Goal: Check status: Check status

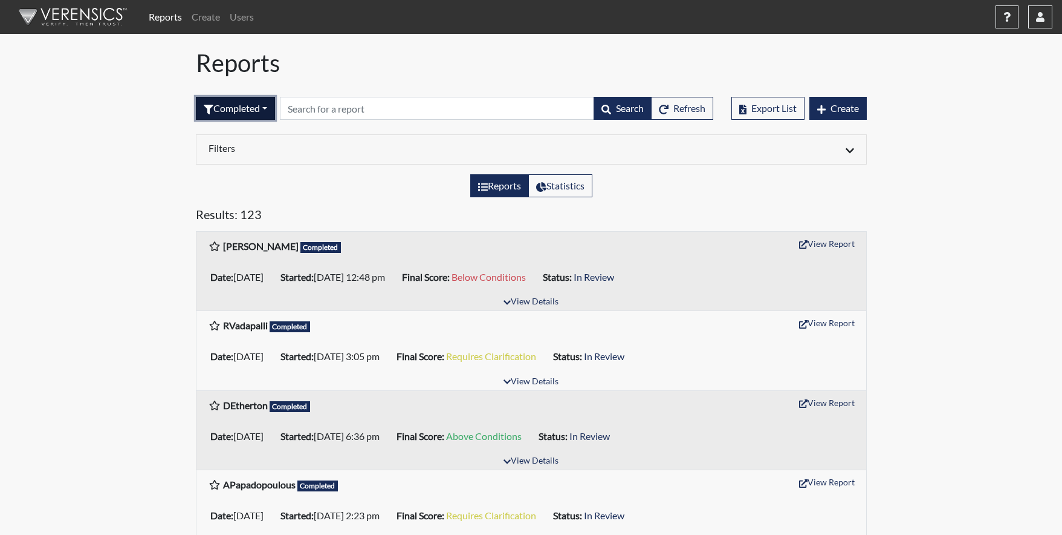
click at [263, 109] on button "Completed" at bounding box center [235, 108] width 79 height 23
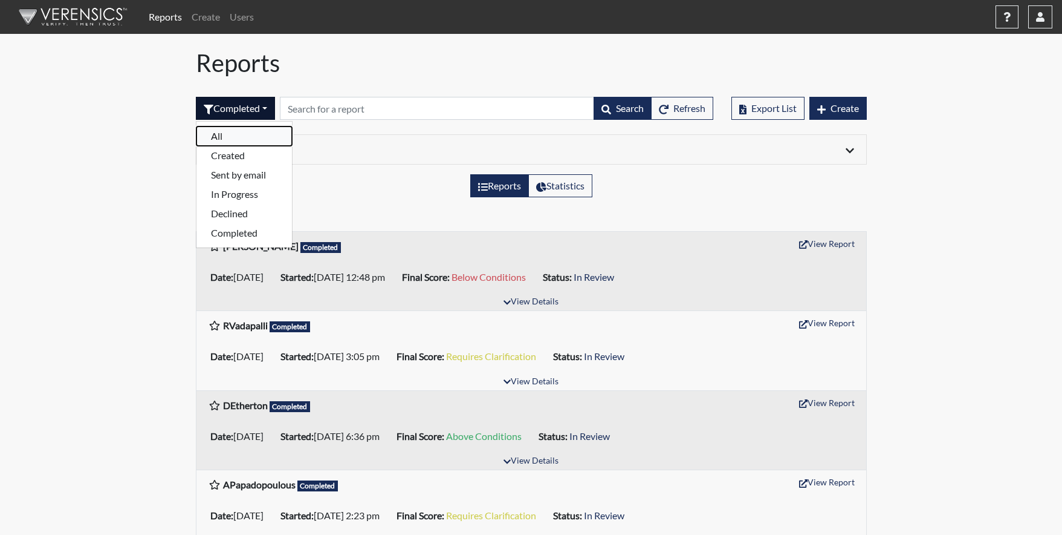
click at [227, 138] on button "All" at bounding box center [245, 135] width 96 height 19
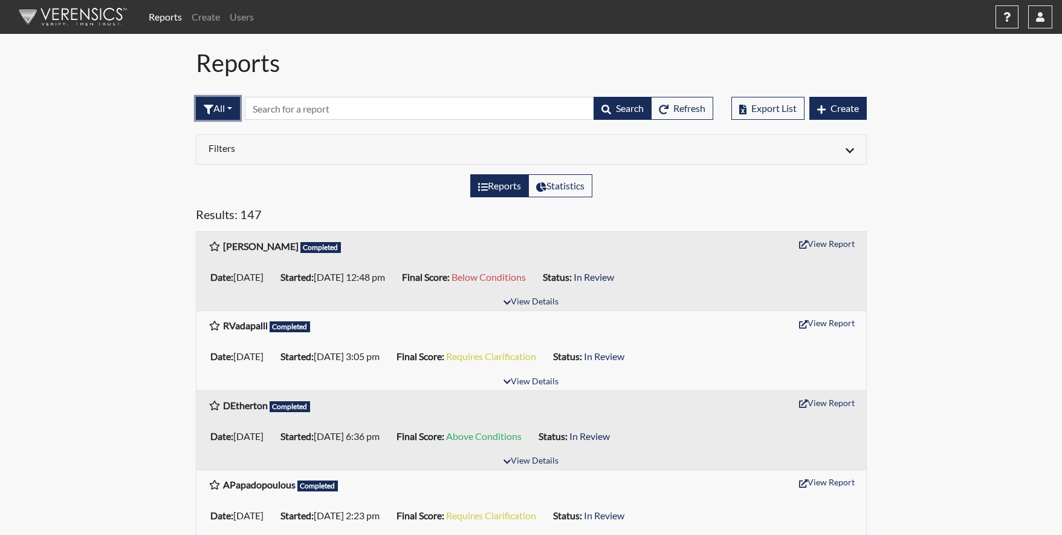
click at [229, 112] on button "All" at bounding box center [218, 108] width 44 height 23
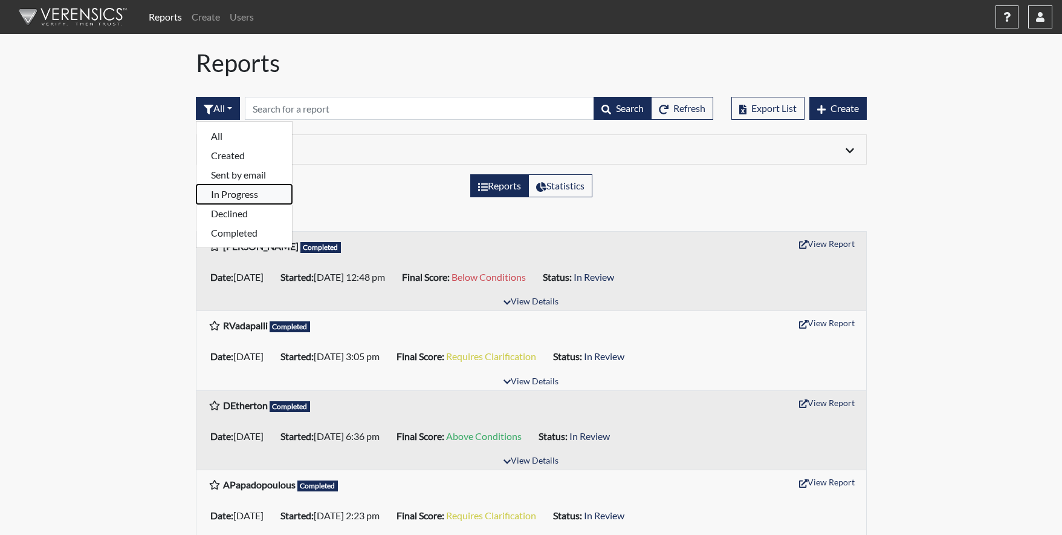
click at [245, 197] on button "In Progress" at bounding box center [245, 193] width 96 height 19
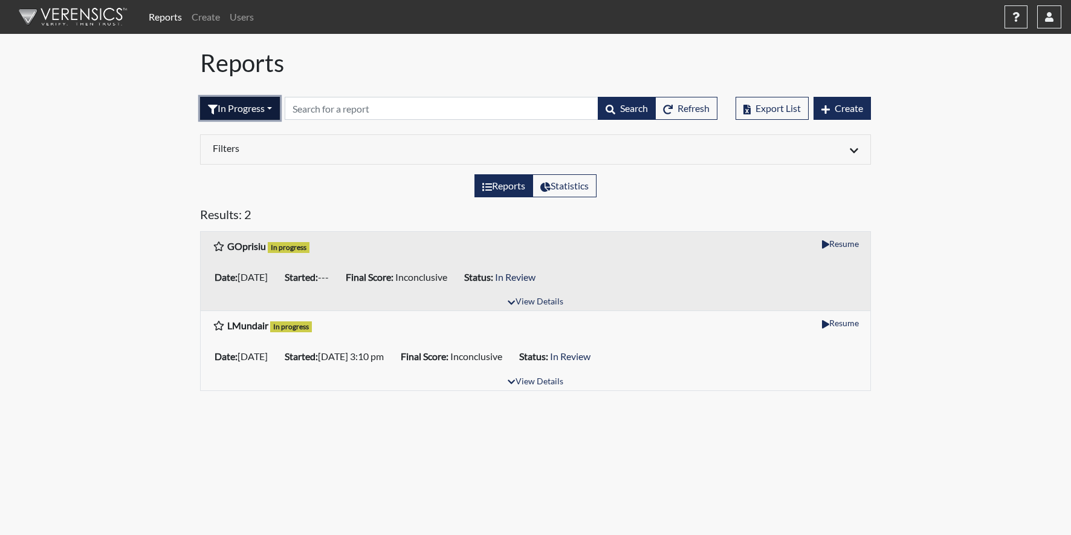
click at [224, 108] on button "In Progress" at bounding box center [240, 108] width 80 height 23
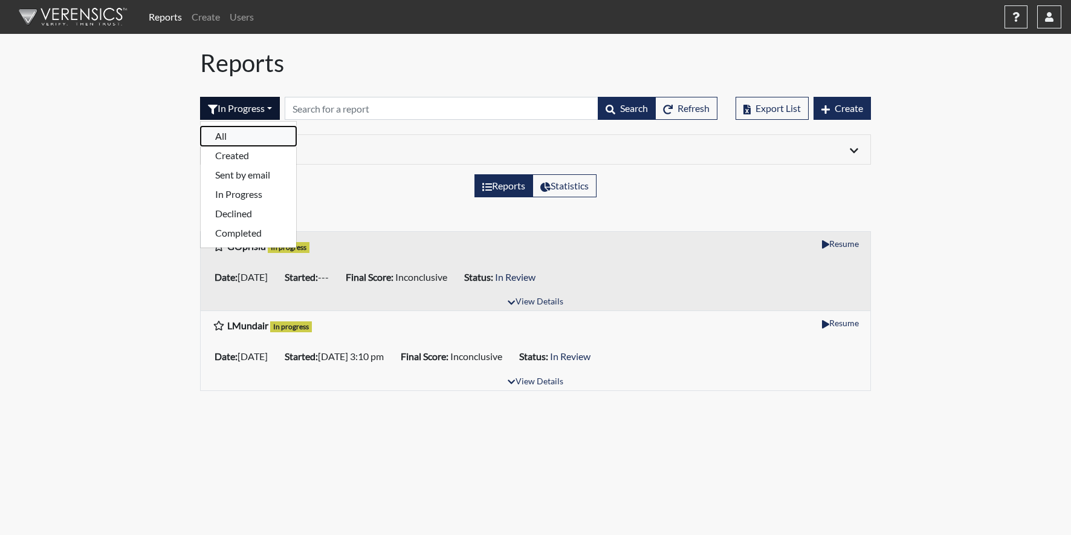
click at [227, 140] on button "All" at bounding box center [249, 135] width 96 height 19
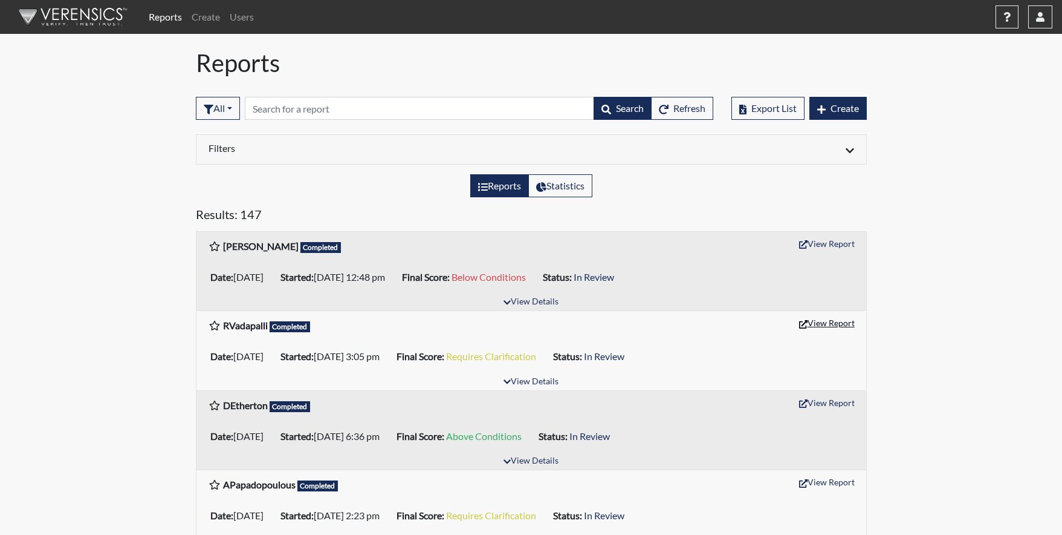
click at [836, 323] on button "View Report" at bounding box center [827, 322] width 67 height 19
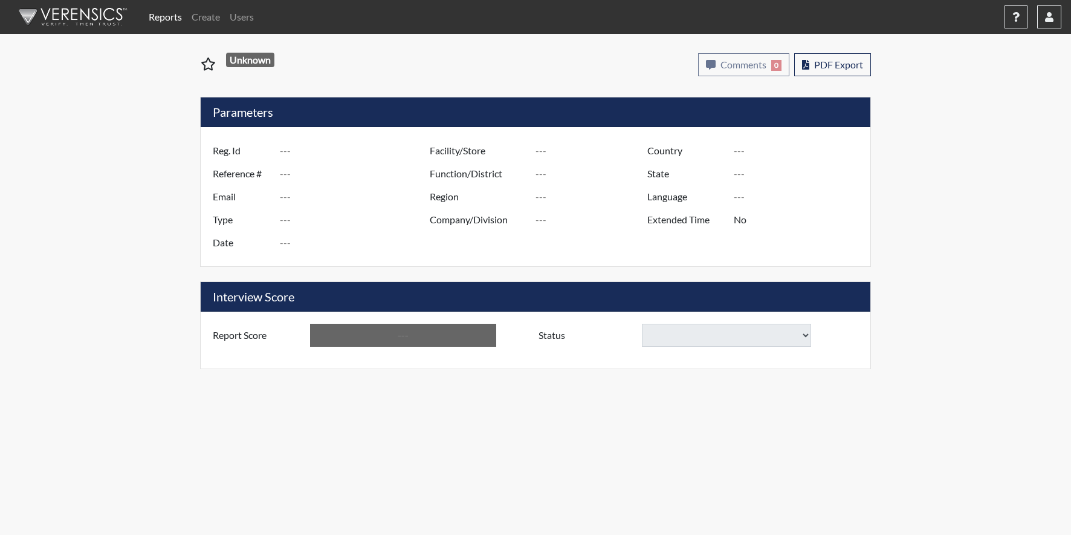
type input "RVadapalli"
type input "51422"
type input "[EMAIL_ADDRESS][DOMAIN_NAME]"
type input "Pre-Employment"
type input "[DATE]"
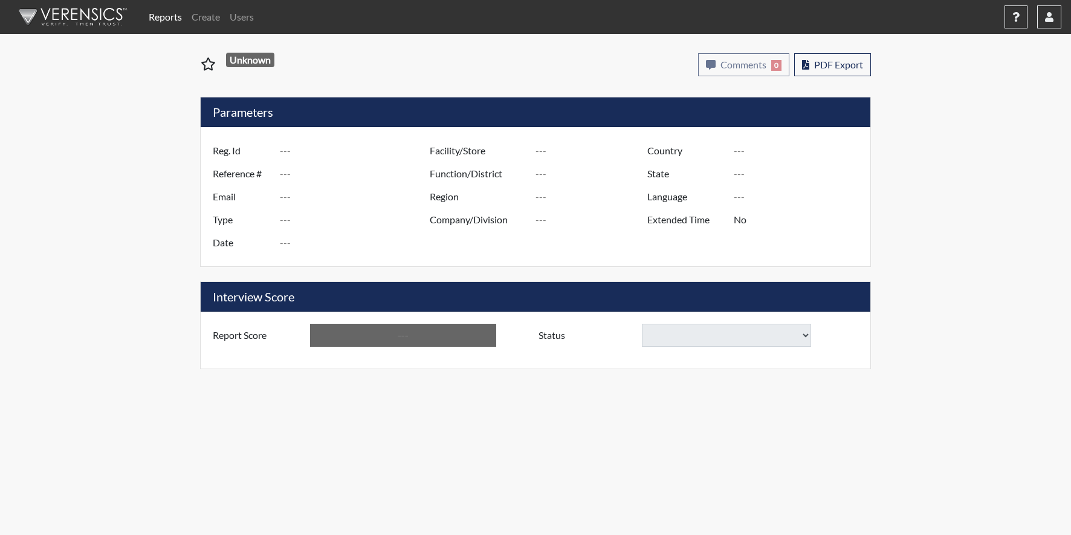
type input "US"
type input "GlendaInc"
type input "[GEOGRAPHIC_DATA]"
type input "[US_STATE]"
type input "English"
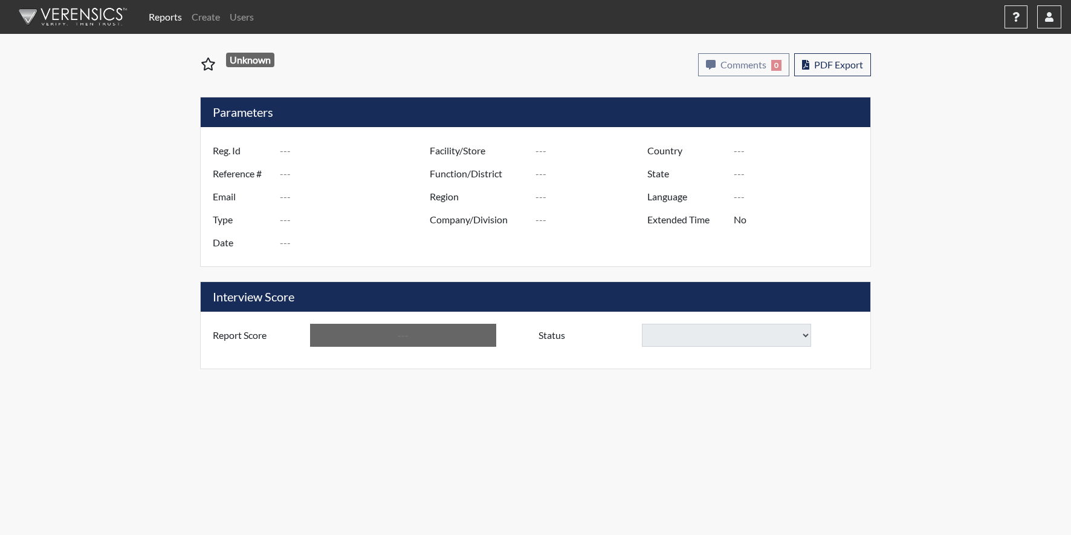
type input "Requires Clarification"
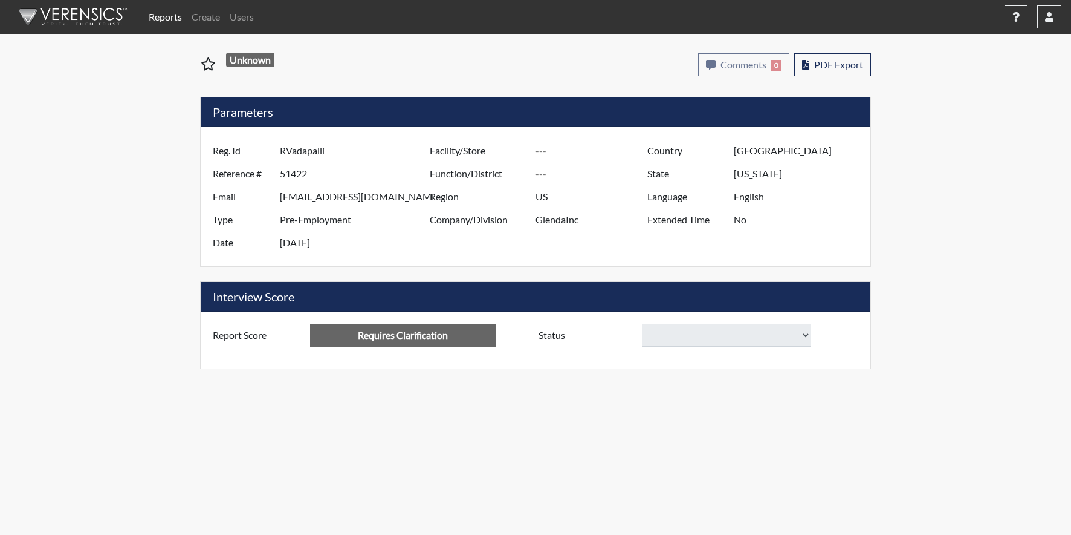
select select
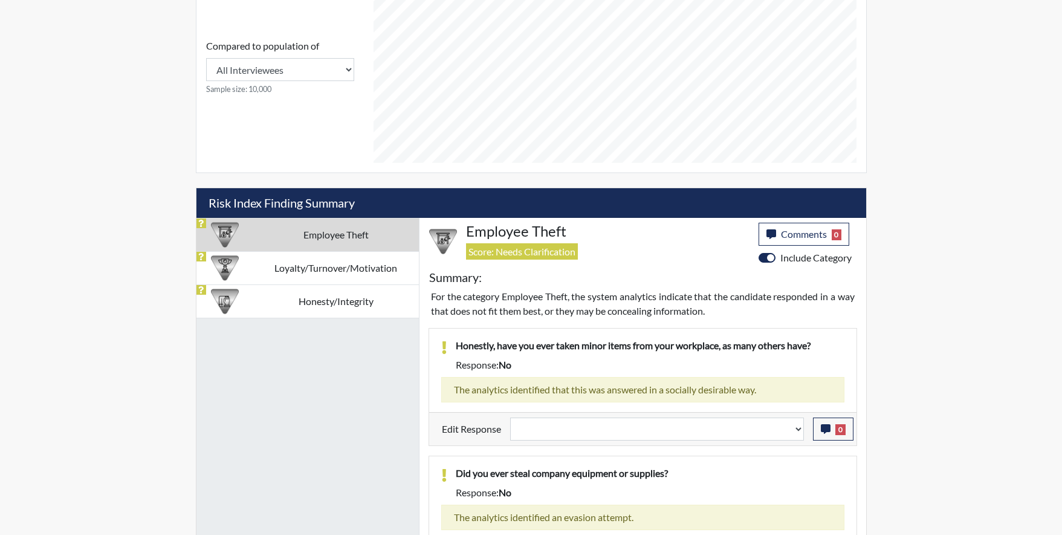
scroll to position [583, 0]
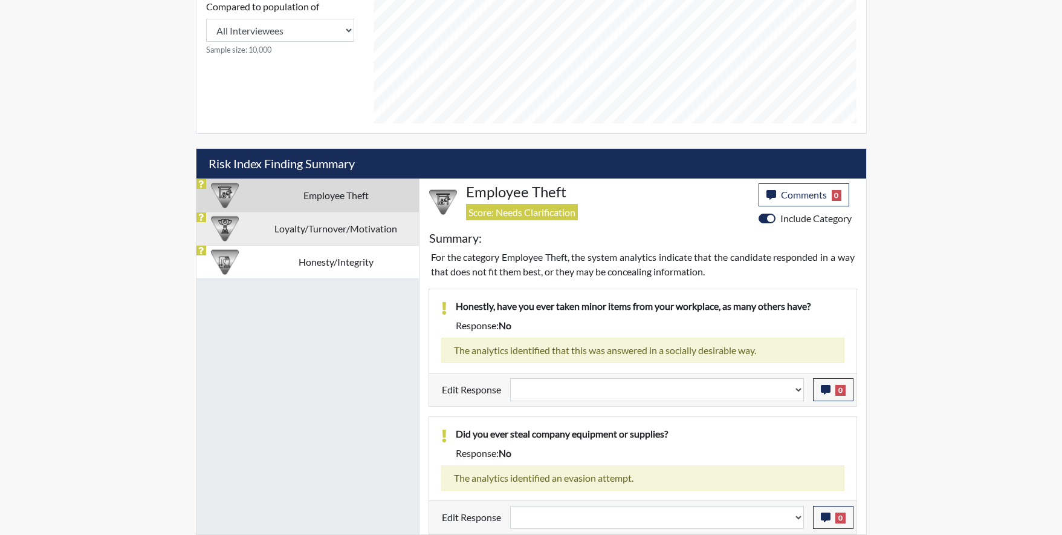
click at [328, 231] on td "Loyalty/Turnover/Motivation" at bounding box center [336, 228] width 166 height 33
select select
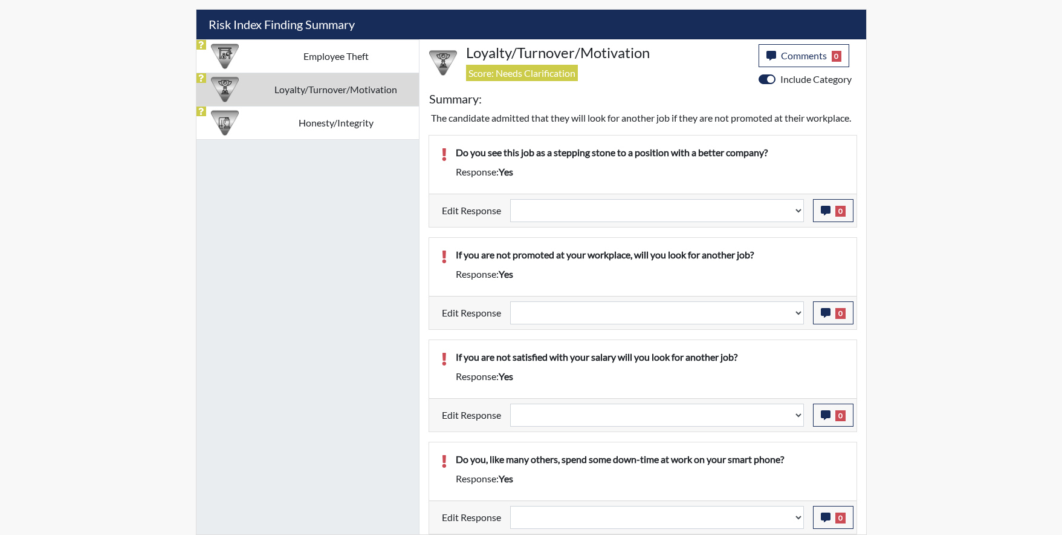
scroll to position [737, 0]
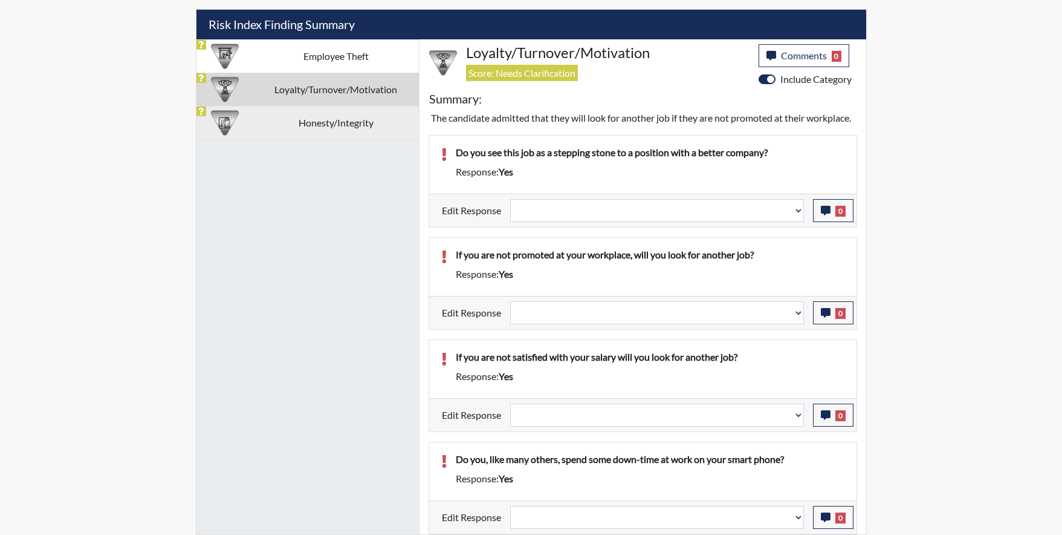
click at [337, 112] on td "Honesty/Integrity" at bounding box center [336, 122] width 166 height 33
select select
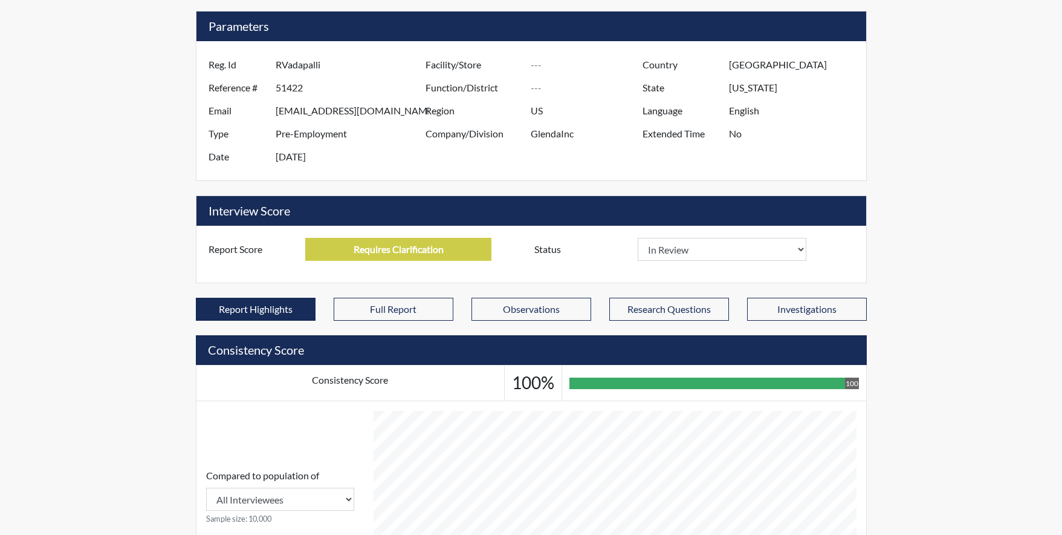
scroll to position [0, 0]
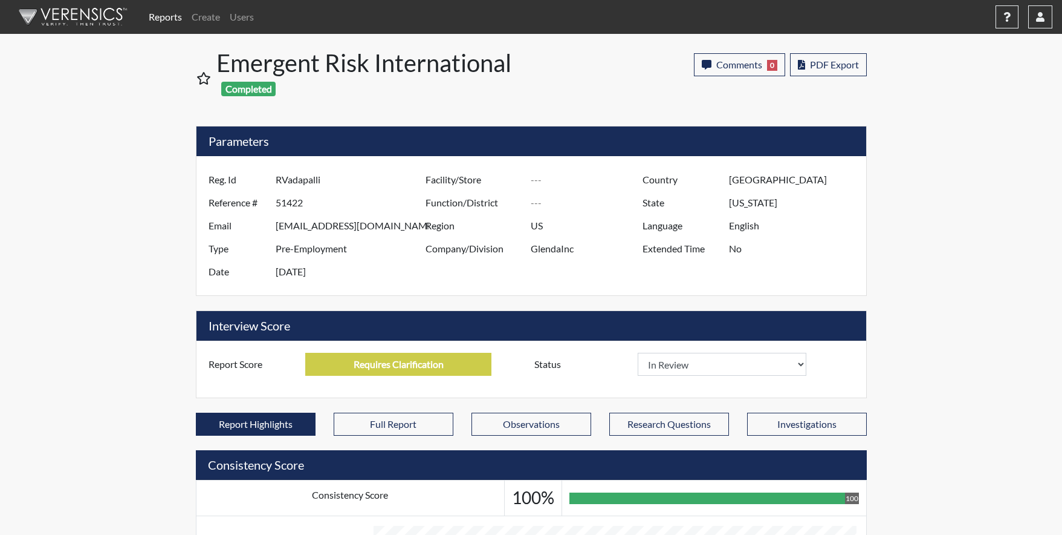
click at [163, 17] on link "Reports" at bounding box center [165, 17] width 43 height 24
